Goal: Information Seeking & Learning: Learn about a topic

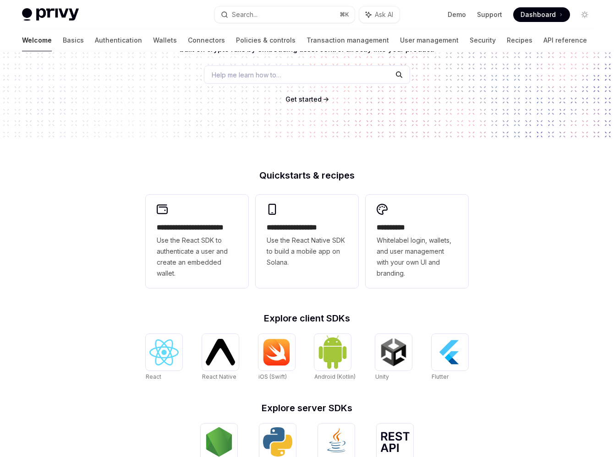
scroll to position [114, 0]
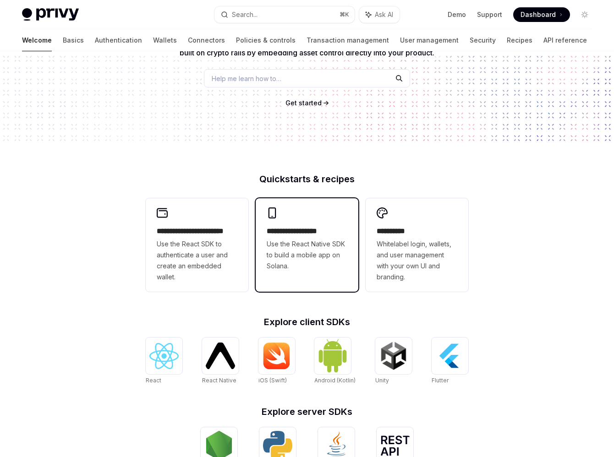
click at [278, 228] on h2 "**********" at bounding box center [307, 231] width 81 height 11
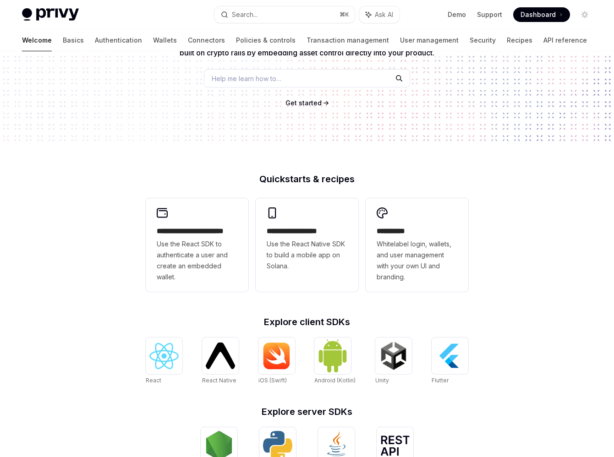
scroll to position [123, 0]
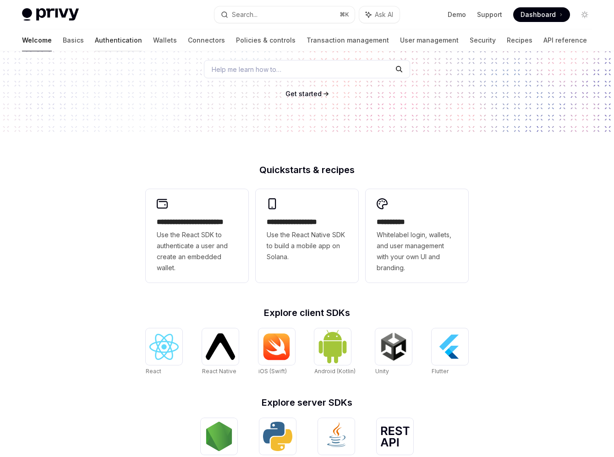
click at [95, 40] on link "Authentication" at bounding box center [118, 40] width 47 height 22
type textarea "*"
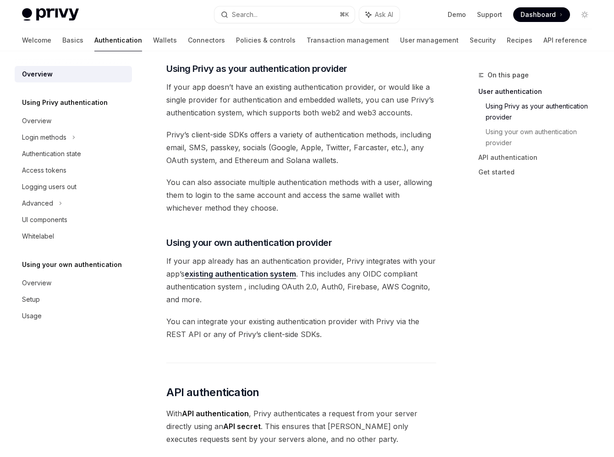
scroll to position [310, 0]
click at [321, 106] on span "If your app doesn’t have an existing authentication provider, or would like a s…" at bounding box center [301, 99] width 270 height 38
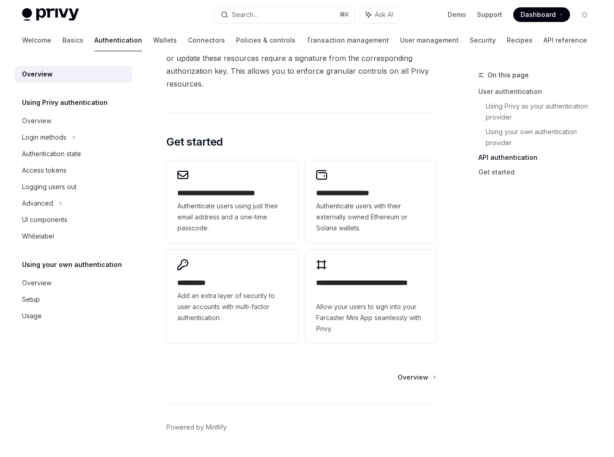
scroll to position [739, 0]
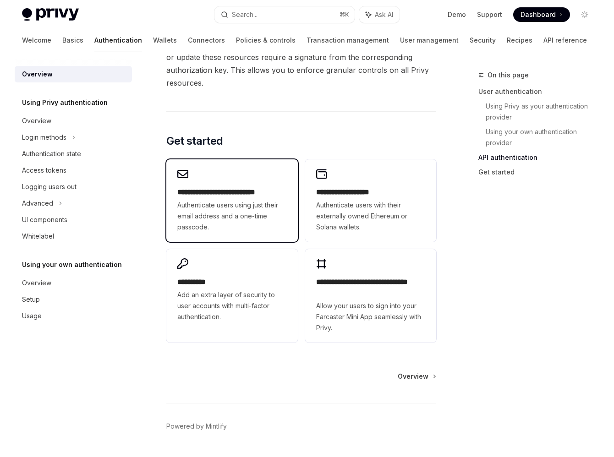
click at [235, 185] on div "**********" at bounding box center [231, 200] width 131 height 82
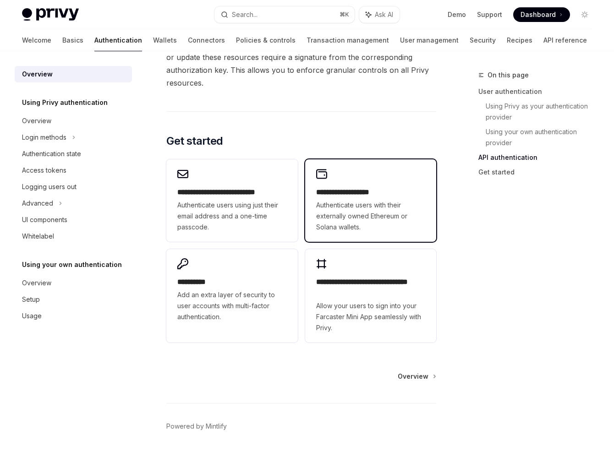
click at [337, 195] on h2 "**********" at bounding box center [370, 192] width 109 height 11
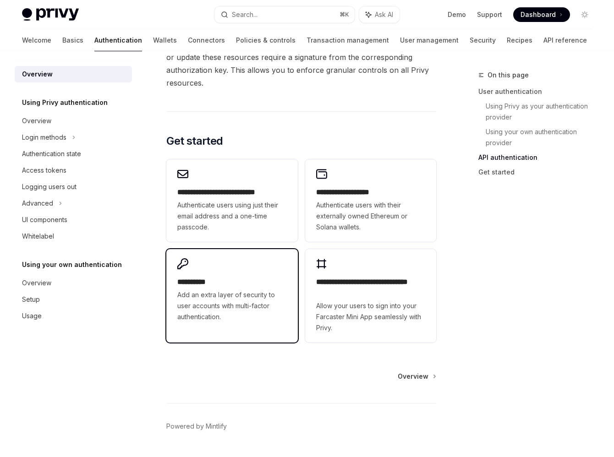
click at [253, 277] on h2 "**********" at bounding box center [231, 282] width 109 height 11
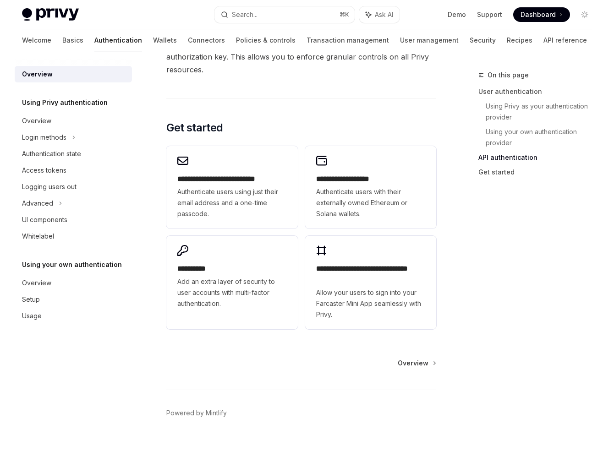
scroll to position [762, 0]
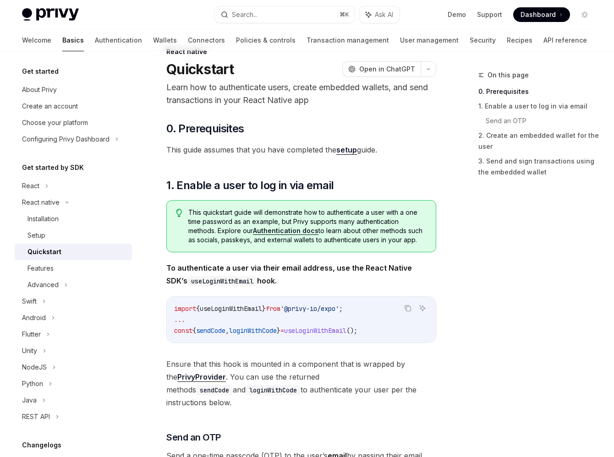
scroll to position [24, 0]
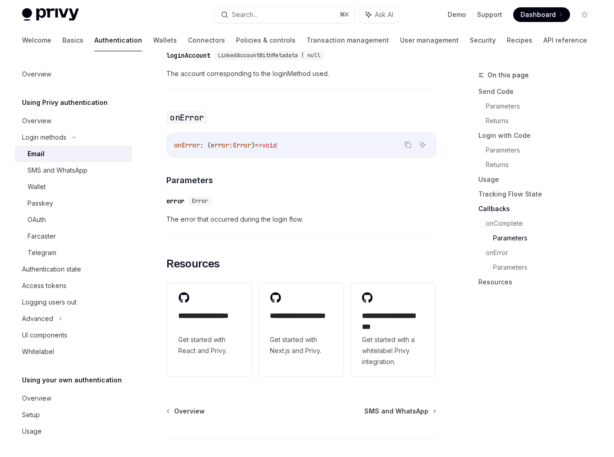
scroll to position [1790, 0]
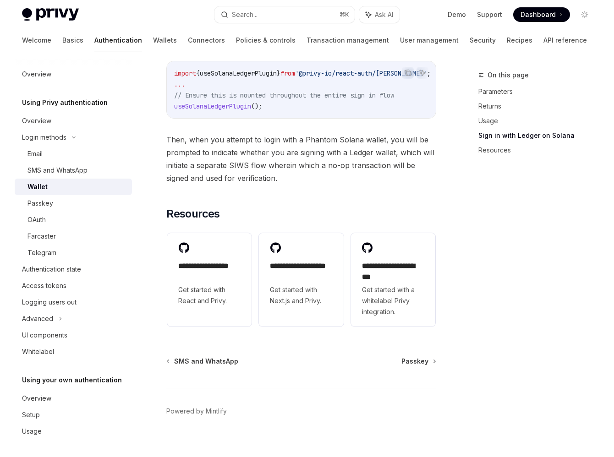
scroll to position [967, 0]
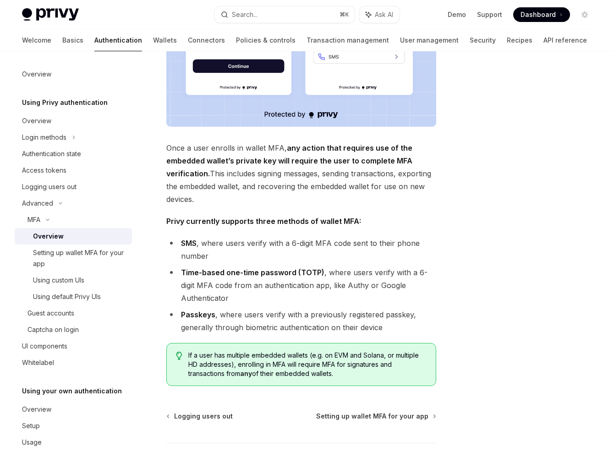
scroll to position [12, 0]
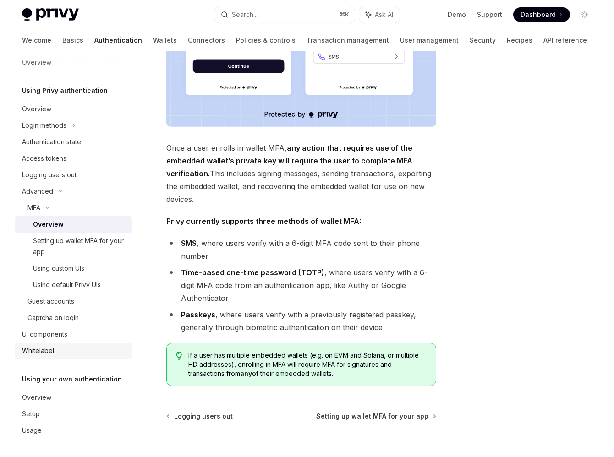
click at [50, 347] on div "Whitelabel" at bounding box center [38, 351] width 32 height 11
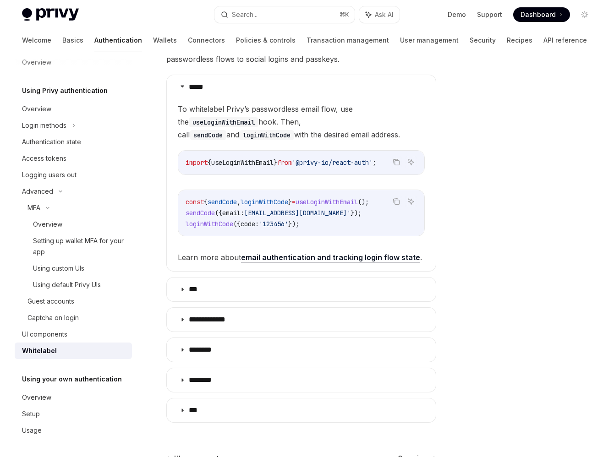
scroll to position [189, 0]
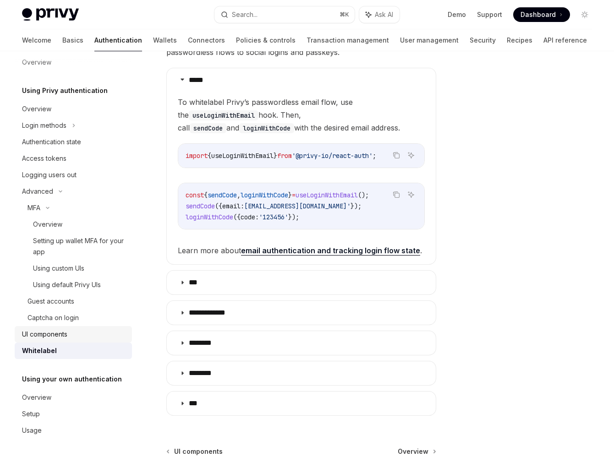
click at [77, 329] on link "UI components" at bounding box center [73, 334] width 117 height 16
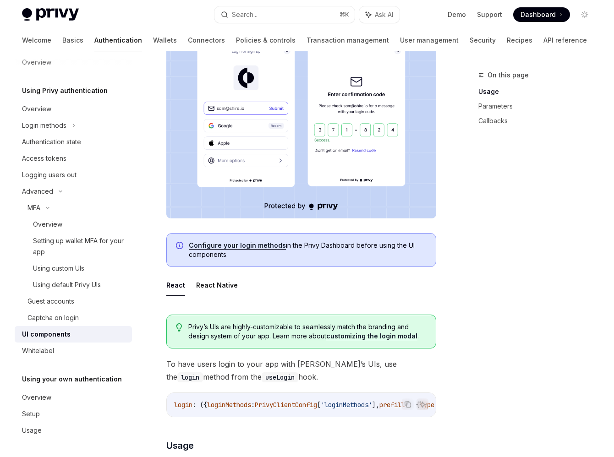
scroll to position [253, 0]
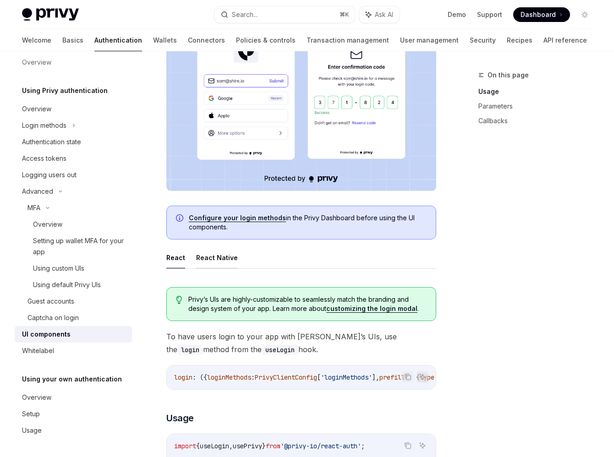
click at [206, 259] on button "React Native" at bounding box center [217, 258] width 42 height 22
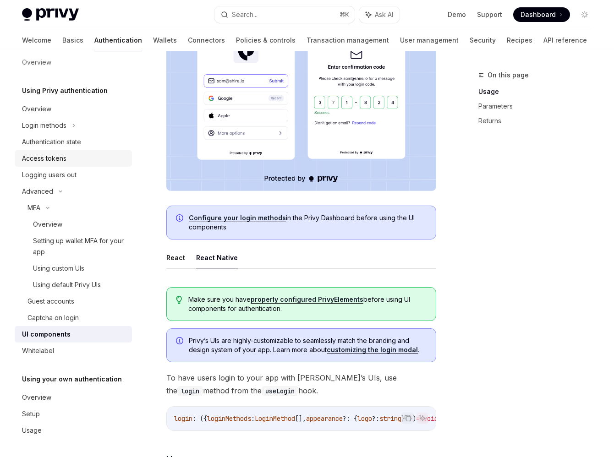
click at [77, 155] on div "Access tokens" at bounding box center [74, 158] width 104 height 11
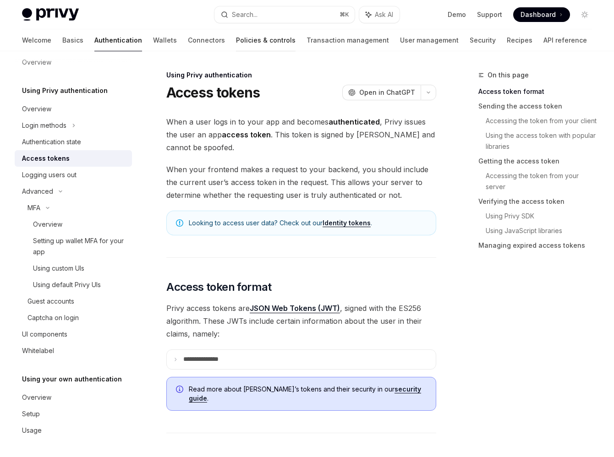
click at [236, 41] on link "Policies & controls" at bounding box center [266, 40] width 60 height 22
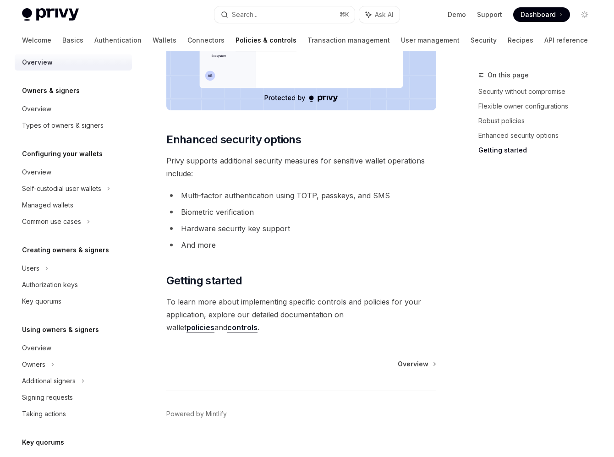
scroll to position [188, 0]
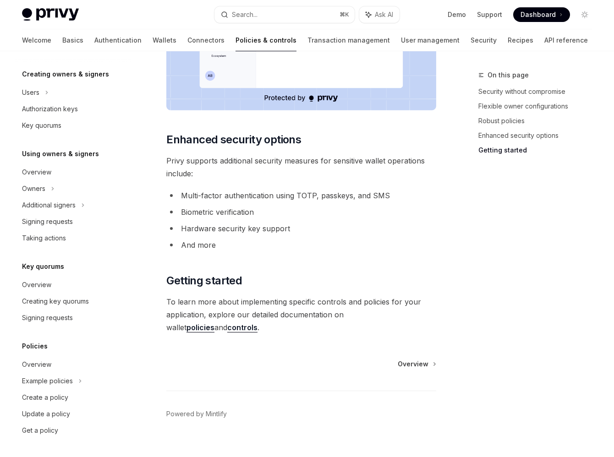
click at [66, 11] on img at bounding box center [50, 14] width 57 height 13
type textarea "*"
